Goal: Check status

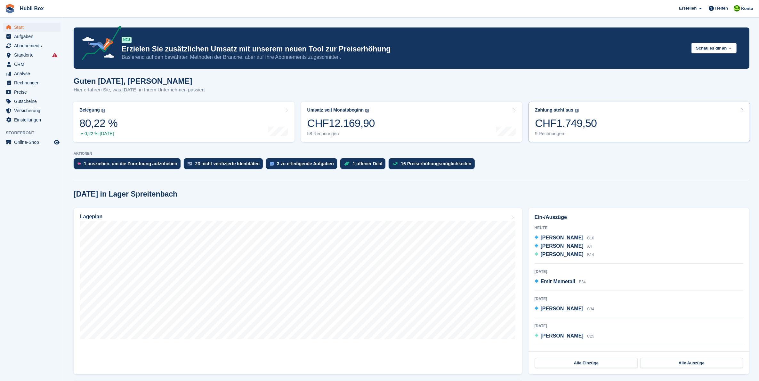
click at [595, 118] on link "Zahlung steht aus Der gesamte ausstehende Saldo aller offenen Rechnungen. CHF1.…" at bounding box center [638, 122] width 221 height 41
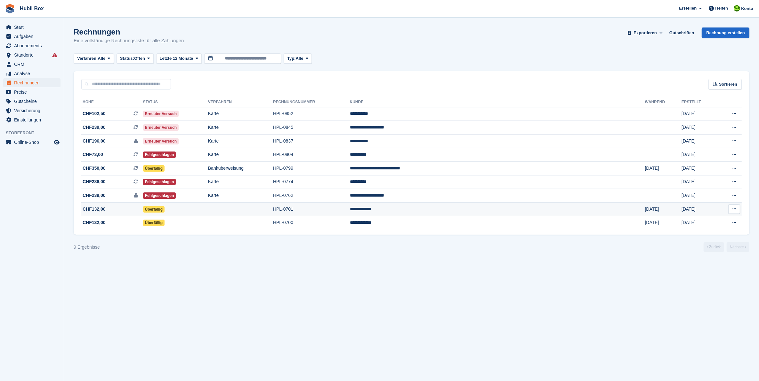
click at [208, 210] on td "Überfällig" at bounding box center [175, 210] width 65 height 14
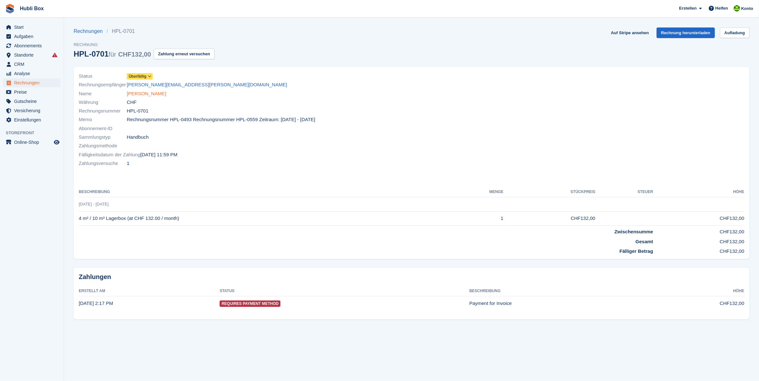
click at [143, 93] on link "braga patrick" at bounding box center [146, 93] width 39 height 7
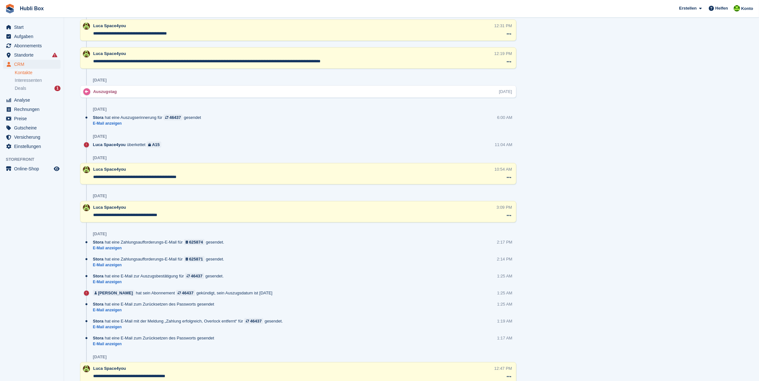
scroll to position [528, 0]
